Goal: Contribute content: Add original content to the website for others to see

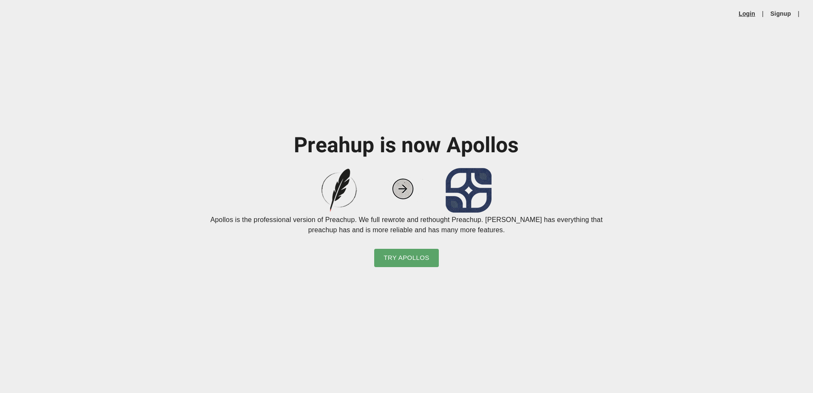
drag, startPoint x: 0, startPoint y: 0, endPoint x: 748, endPoint y: 14, distance: 747.7
click at [748, 14] on link "Login" at bounding box center [747, 13] width 17 height 9
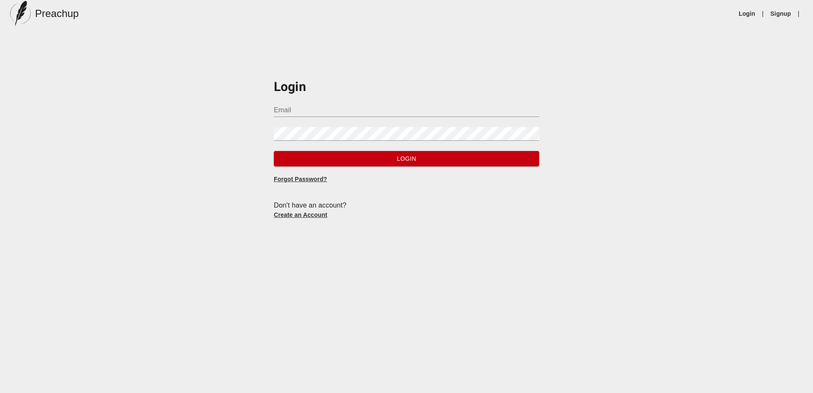
type input "[PERSON_NAME][EMAIL_ADDRESS][DOMAIN_NAME]"
click at [375, 162] on span "Login" at bounding box center [407, 159] width 252 height 11
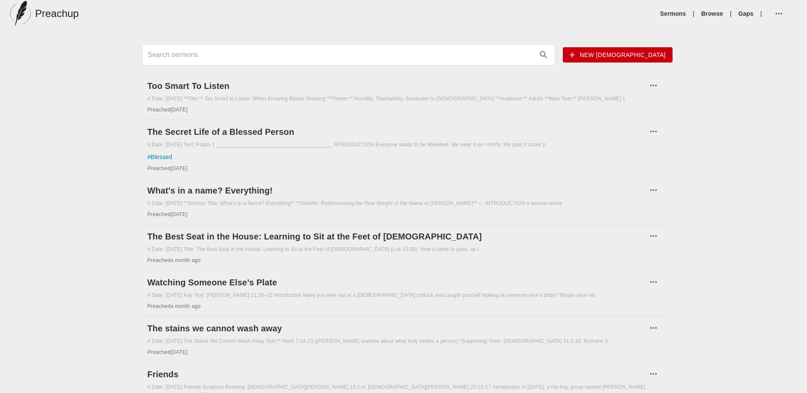
click at [638, 54] on span "New [DEMOGRAPHIC_DATA]" at bounding box center [617, 55] width 96 height 11
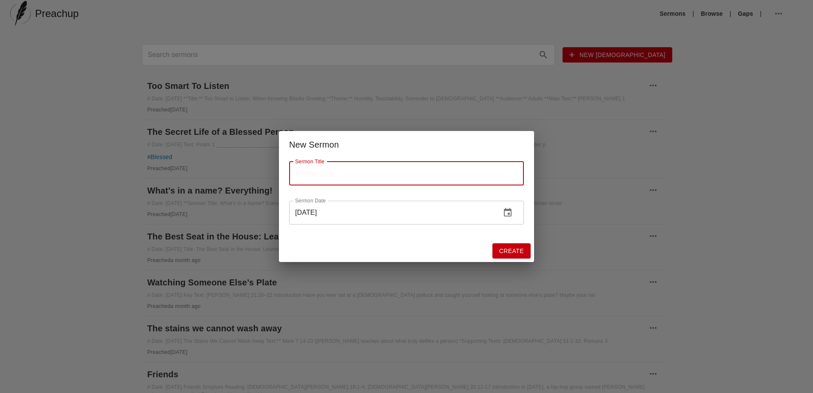
paste input "Thriving in a Dying World"
type input "Thriving in a Dying World"
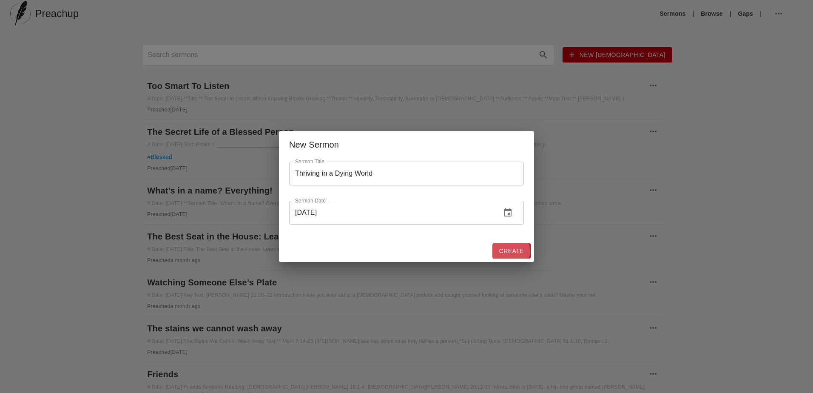
click at [509, 251] on span "Create" at bounding box center [511, 251] width 25 height 11
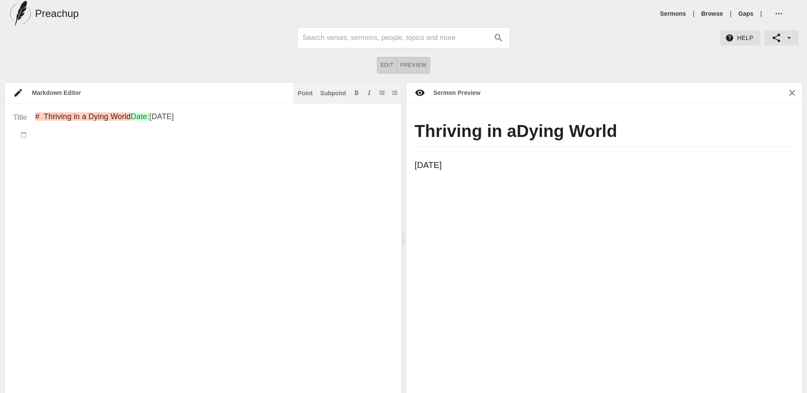
click at [30, 171] on div "Title" at bounding box center [20, 254] width 31 height 284
click at [26, 170] on div "Title" at bounding box center [20, 254] width 31 height 284
click at [28, 169] on div "Title" at bounding box center [20, 254] width 31 height 284
click at [55, 170] on textarea "# Thriving in a Dying World Date: Sep 17th 2025" at bounding box center [213, 254] width 357 height 284
paste textarea "### Title: Thriving in a Dying World **Text:** Psalm 1 **Theme:** Living a godl…"
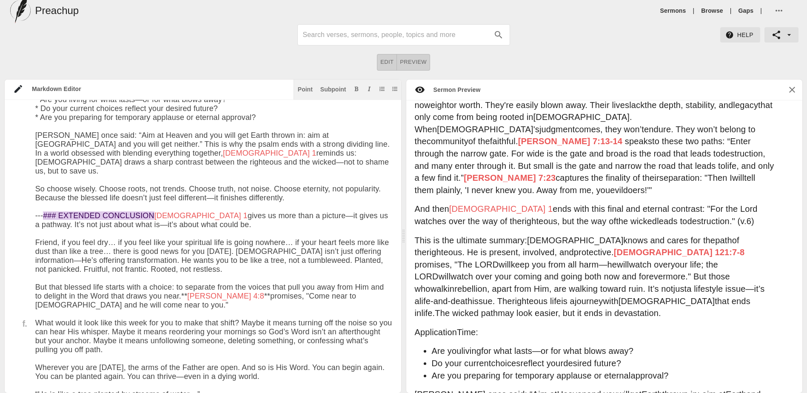
scroll to position [2125, 0]
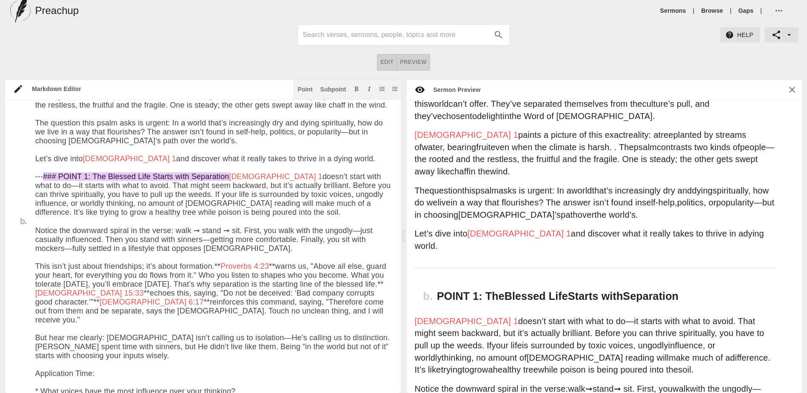
scroll to position [291, 0]
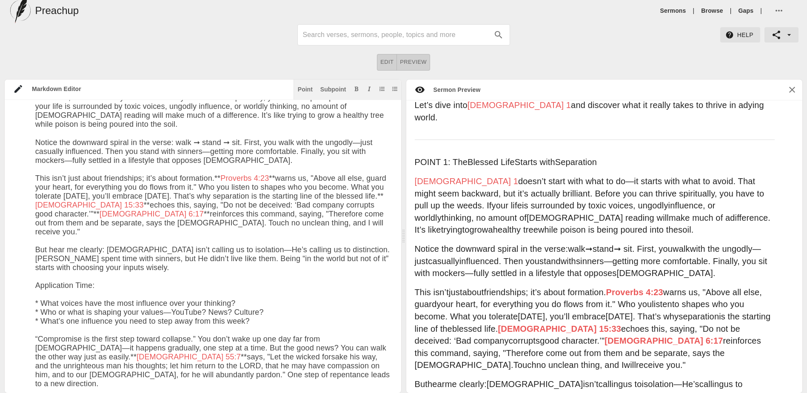
scroll to position [389, 0]
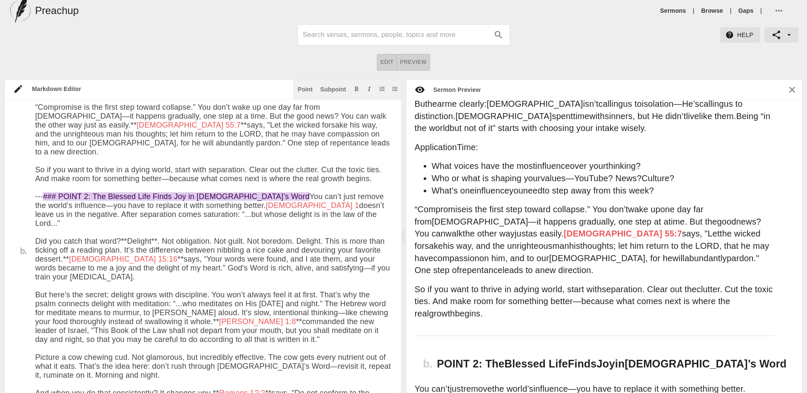
scroll to position [654, 0]
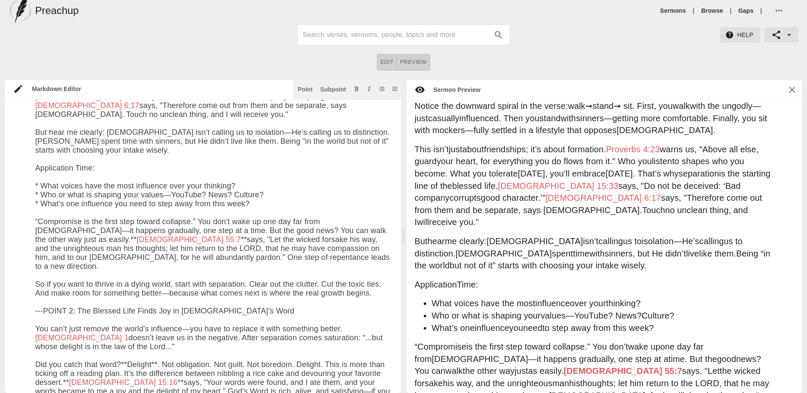
scroll to position [495, 0]
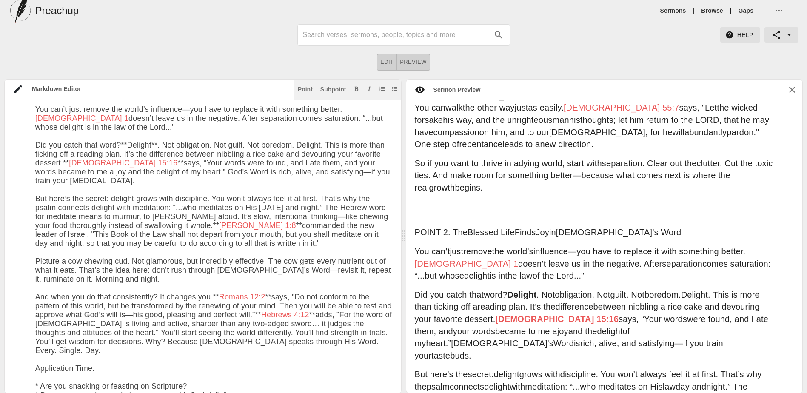
scroll to position [812, 0]
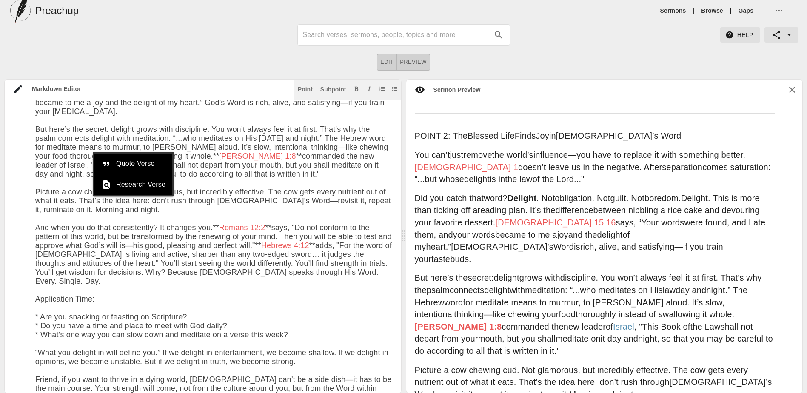
scroll to position [921, 0]
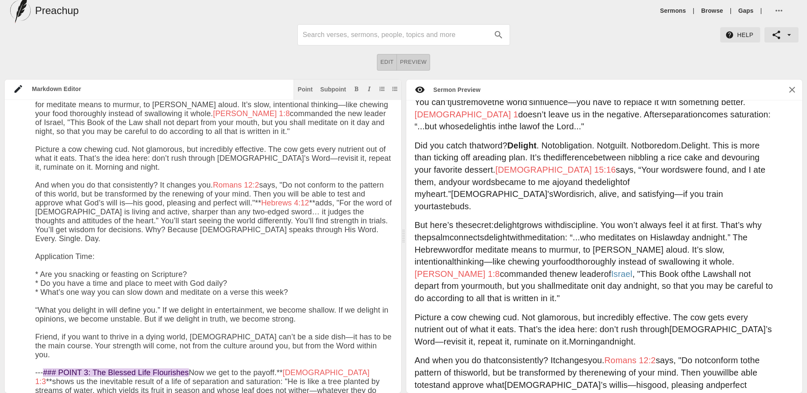
drag, startPoint x: 285, startPoint y: 238, endPoint x: 266, endPoint y: 256, distance: 26.8
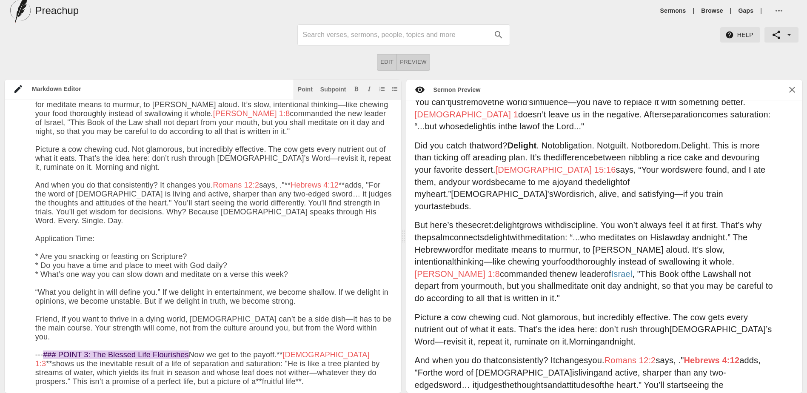
paste textarea "And do not be conformed to this world, but be transformed by the renewing of yo…"
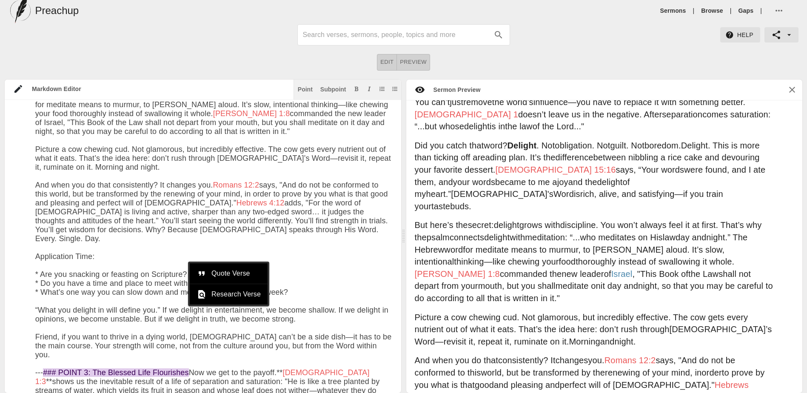
type textarea "# Loremips do s Ametc Adipi Elit: Sed 81do 1933 ### Eiusm: Temporin ut l Etdol …"
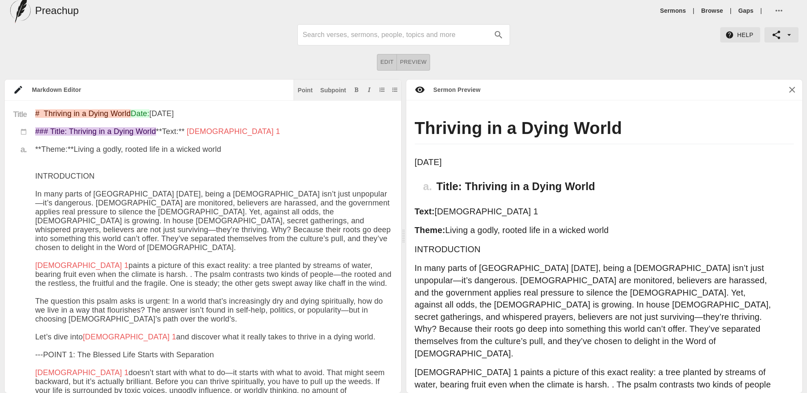
scroll to position [921, 0]
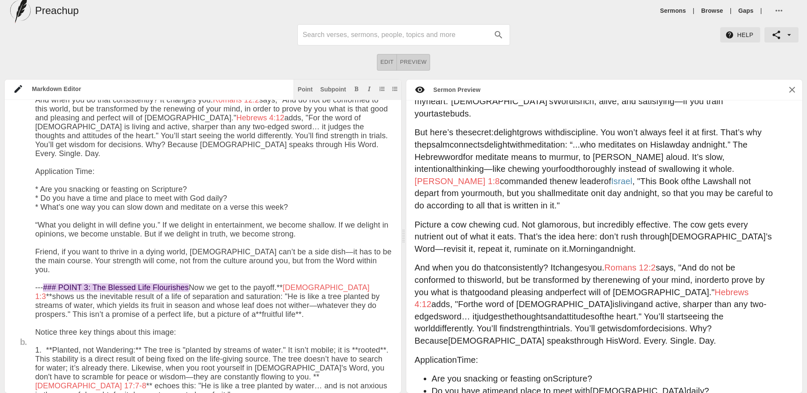
scroll to position [1046, 0]
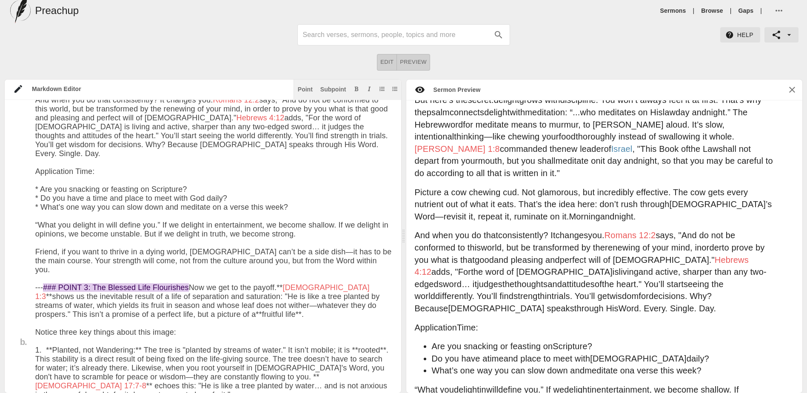
click at [49, 340] on textarea at bounding box center [213, 317] width 357 height 2032
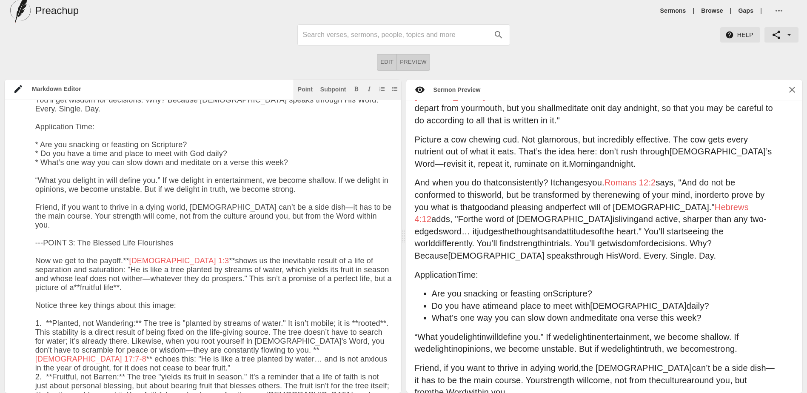
scroll to position [1260, 0]
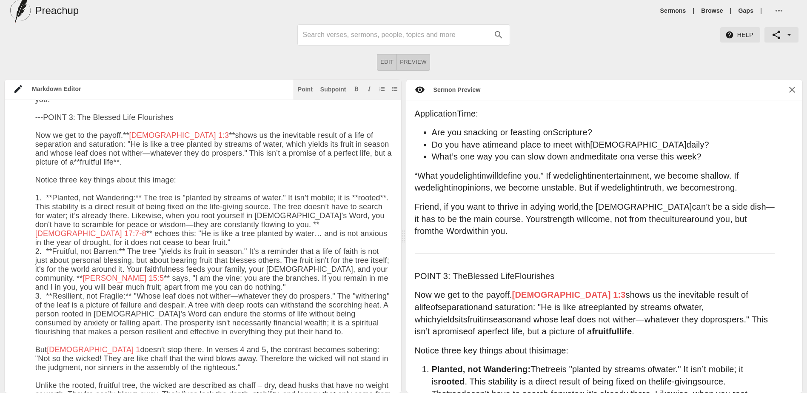
click at [131, 188] on textarea at bounding box center [213, 155] width 357 height 2050
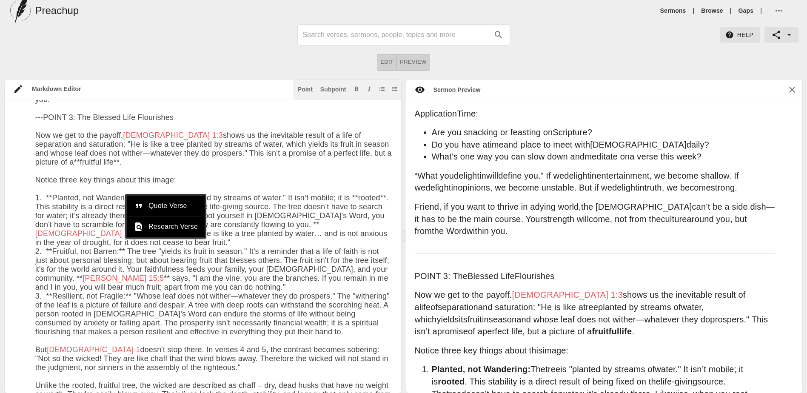
click at [293, 236] on textarea at bounding box center [213, 155] width 357 height 2050
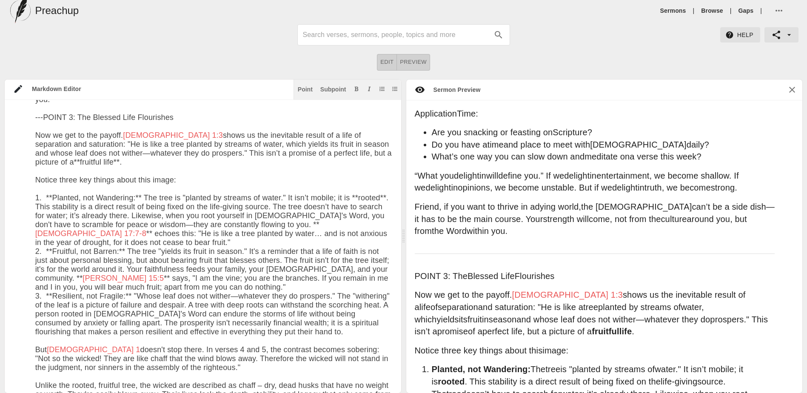
click at [55, 216] on textarea at bounding box center [213, 155] width 357 height 2050
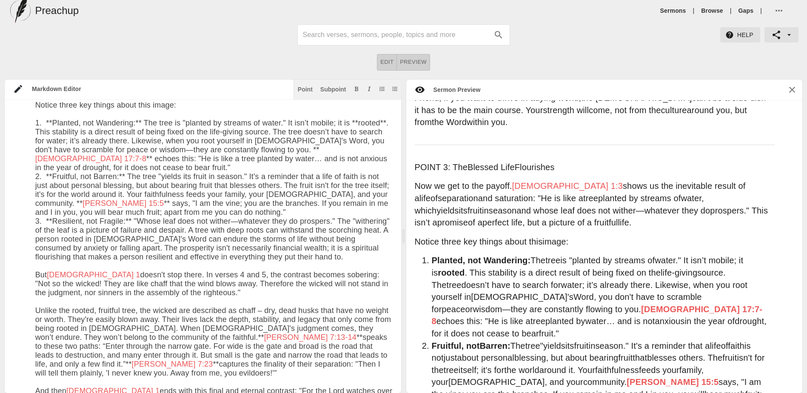
scroll to position [1372, 0]
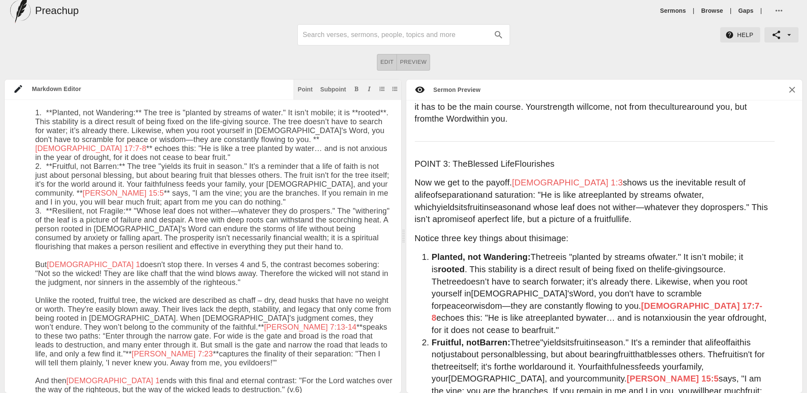
click at [50, 164] on textarea at bounding box center [213, 70] width 357 height 2050
click at [345, 167] on textarea at bounding box center [213, 70] width 357 height 2050
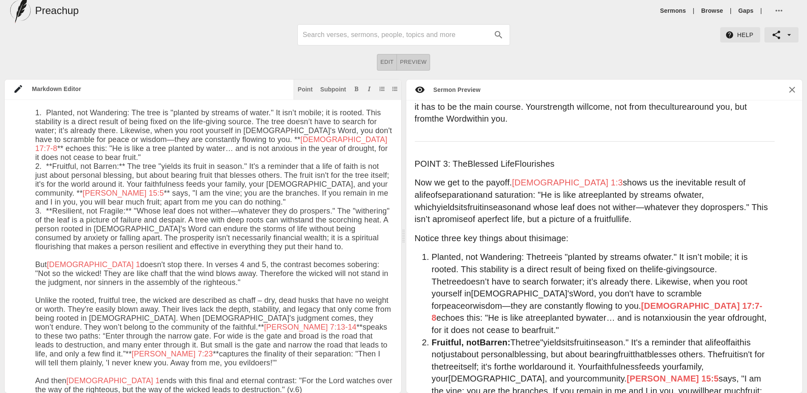
click at [238, 168] on textarea at bounding box center [213, 70] width 357 height 2050
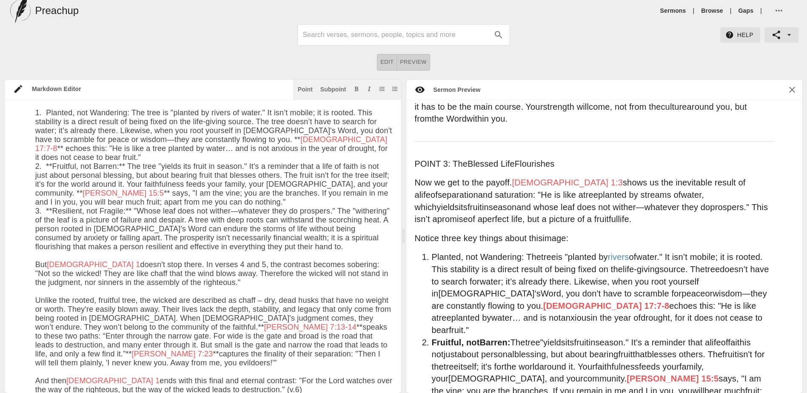
click at [239, 192] on textarea at bounding box center [213, 70] width 357 height 2050
click at [82, 237] on textarea at bounding box center [213, 70] width 357 height 2050
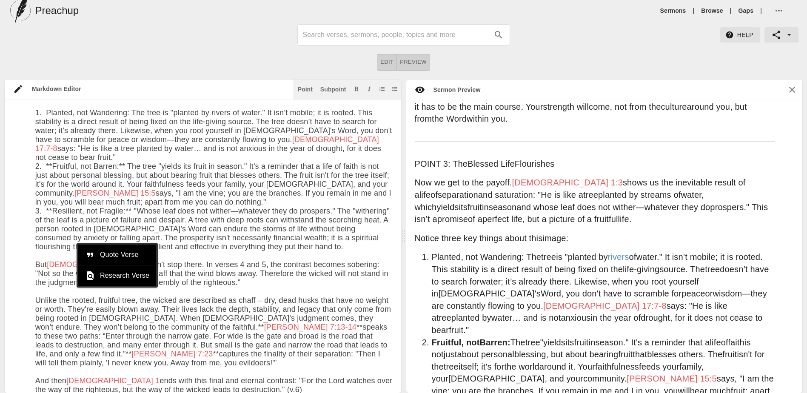
click at [293, 247] on textarea at bounding box center [213, 70] width 357 height 2050
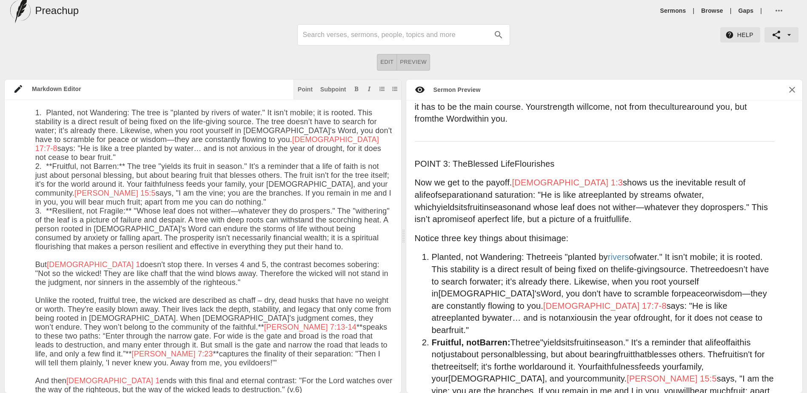
click at [52, 256] on textarea at bounding box center [213, 70] width 357 height 2050
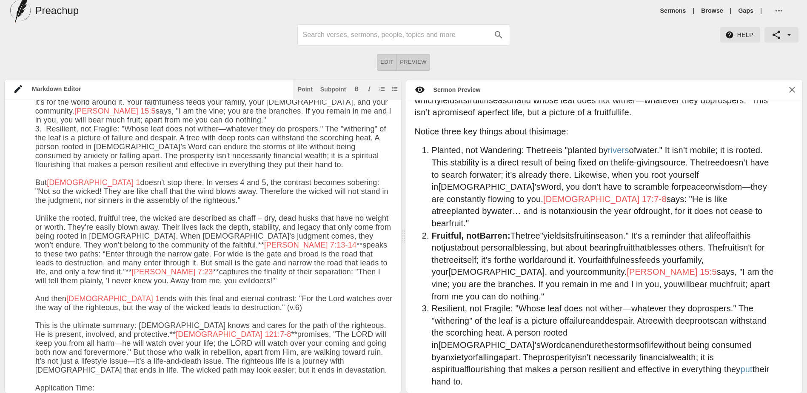
scroll to position [1484, 0]
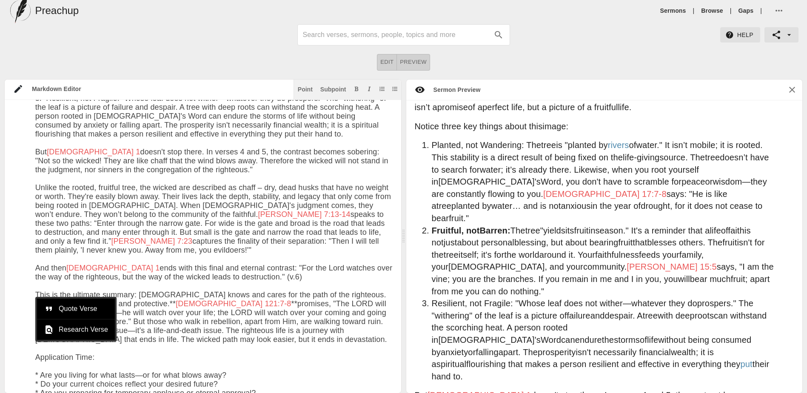
scroll to position [1555, 0]
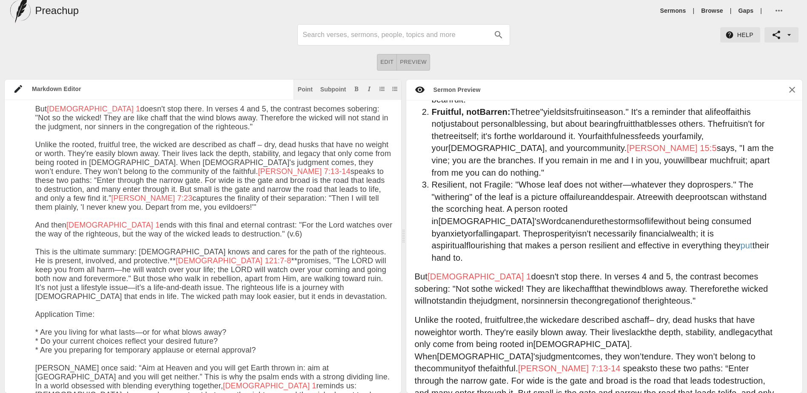
scroll to position [1627, 0]
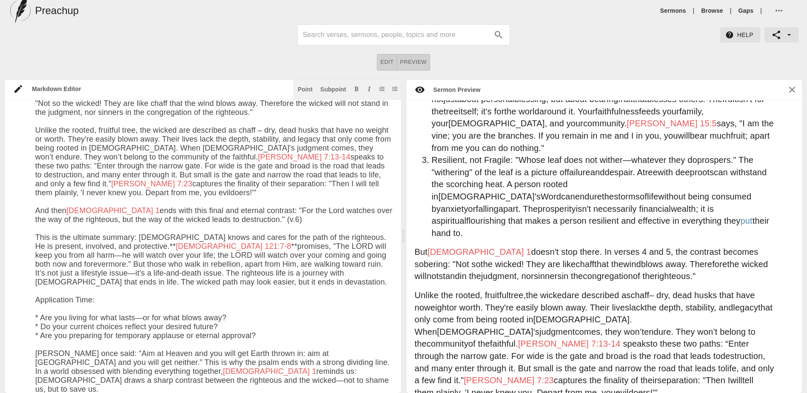
drag, startPoint x: 139, startPoint y: 283, endPoint x: 310, endPoint y: 281, distance: 171.8
paste textarea "For the LORD knoweth the way"
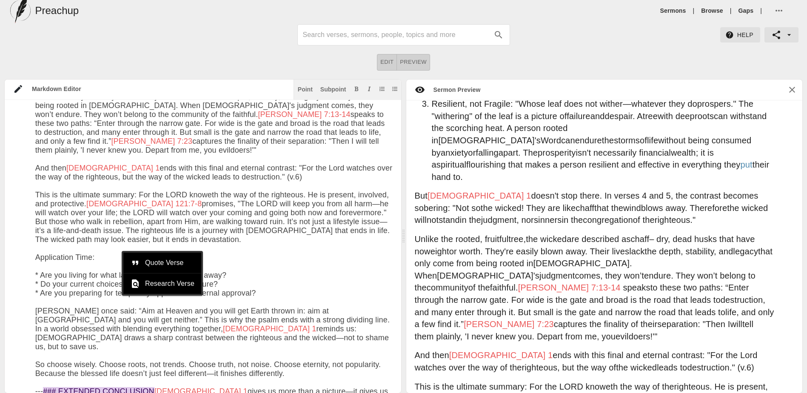
scroll to position [1736, 0]
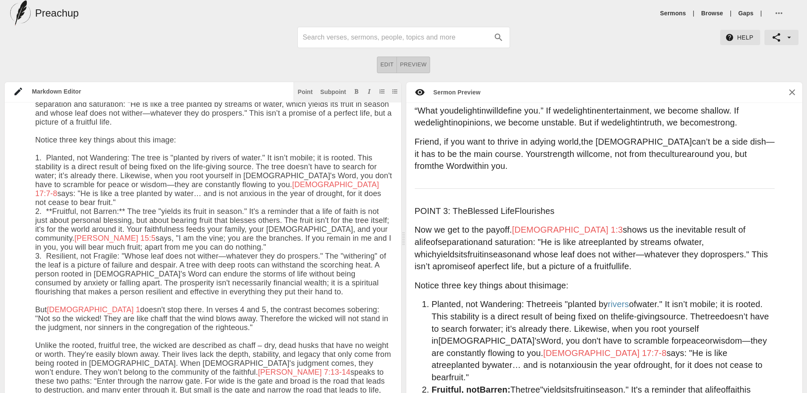
scroll to position [0, 0]
type textarea "# Loremips do s Ametc Adipi Elit: Sed 81do 1933 ### Eiusm: Temporin ut l Etdol …"
